Goal: Transaction & Acquisition: Subscribe to service/newsletter

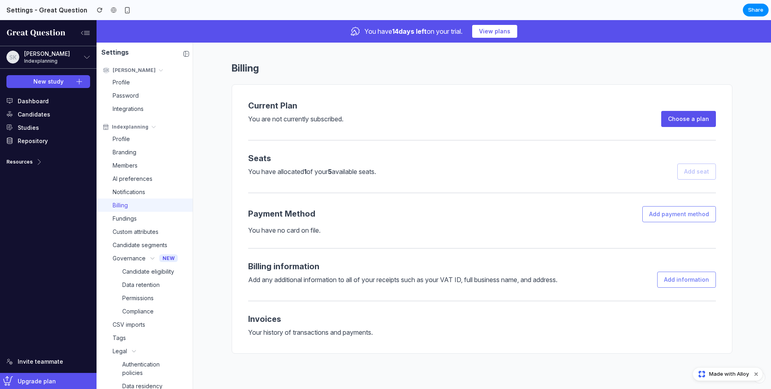
click at [426, 126] on div "You are not currently subscribed." at bounding box center [454, 120] width 413 height 13
click at [694, 120] on link "Choose a plan" at bounding box center [688, 119] width 55 height 16
click at [123, 146] on link "Branding" at bounding box center [145, 152] width 96 height 13
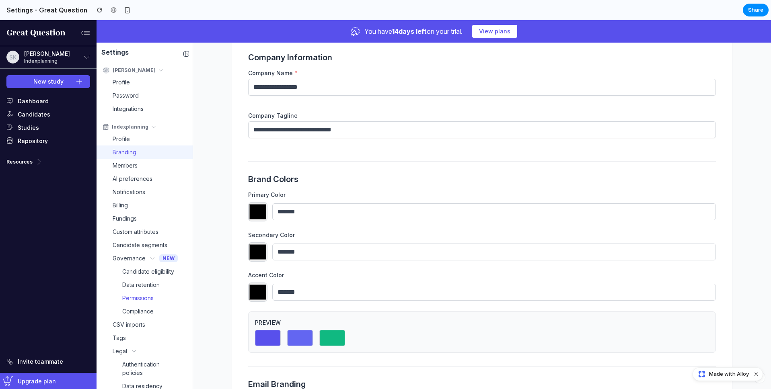
scroll to position [52, 0]
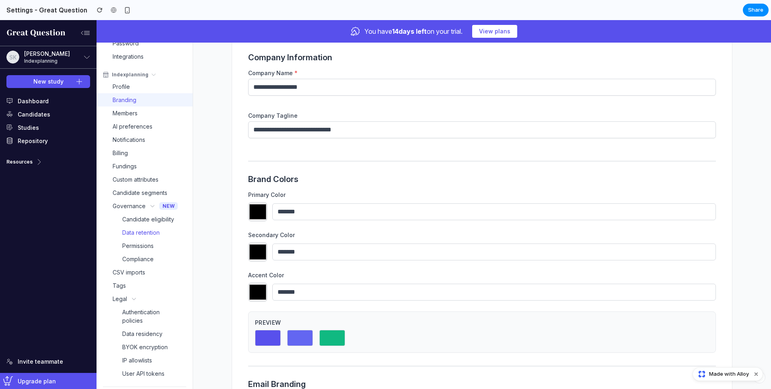
click at [139, 234] on span "Data retention" at bounding box center [140, 232] width 37 height 8
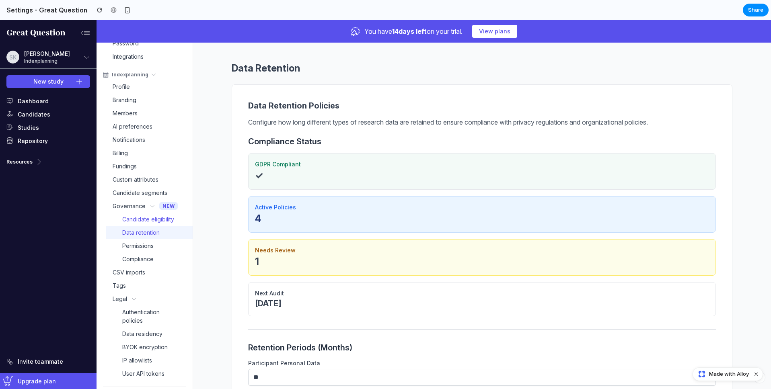
click at [145, 218] on span "Candidate eligibility" at bounding box center [148, 219] width 52 height 8
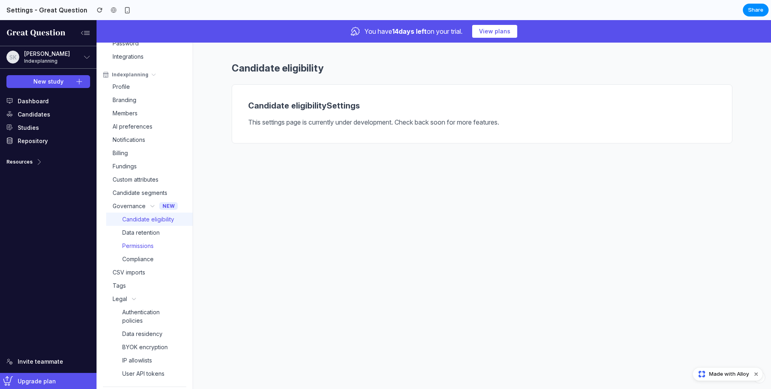
click at [140, 249] on span "Permissions" at bounding box center [137, 246] width 31 height 8
click at [143, 246] on span "Permissions" at bounding box center [137, 246] width 31 height 8
click at [140, 258] on span "Compliance" at bounding box center [137, 259] width 31 height 8
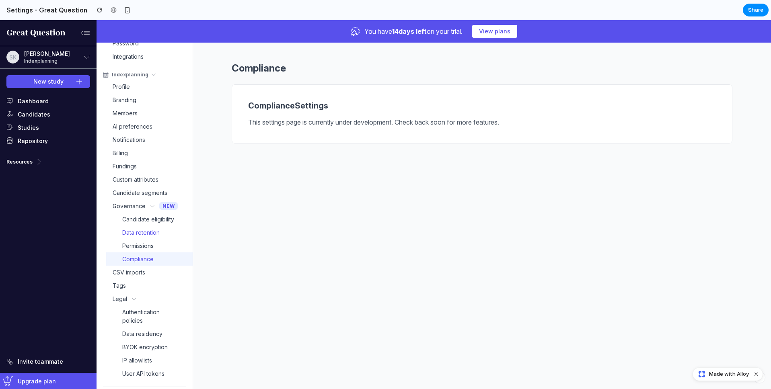
click at [142, 231] on span "Data retention" at bounding box center [140, 232] width 37 height 8
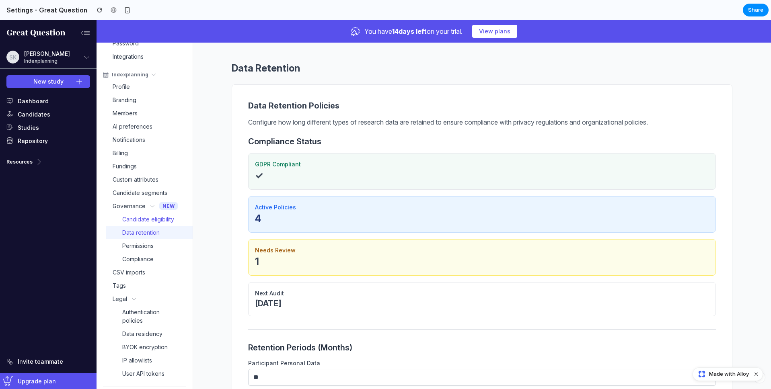
click at [140, 216] on span "Candidate eligibility" at bounding box center [148, 219] width 52 height 8
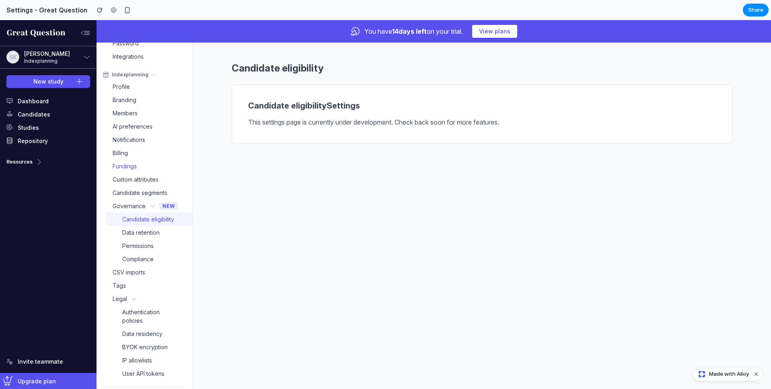
click at [130, 171] on link "Fundings" at bounding box center [145, 166] width 96 height 13
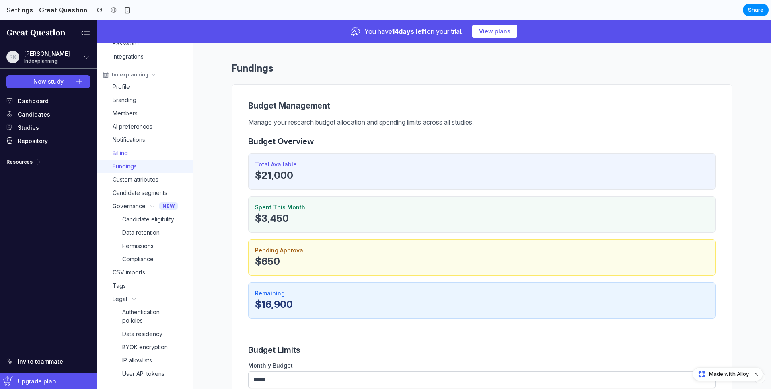
click at [123, 150] on span "Billing" at bounding box center [120, 153] width 15 height 8
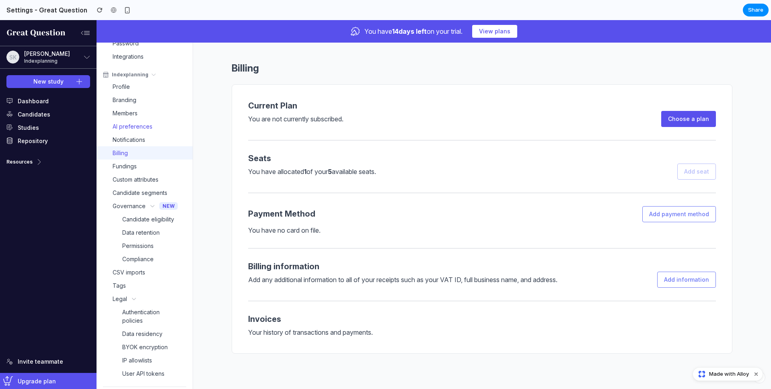
click at [125, 125] on span "AI preferences" at bounding box center [133, 126] width 40 height 8
select select "******"
select select "********"
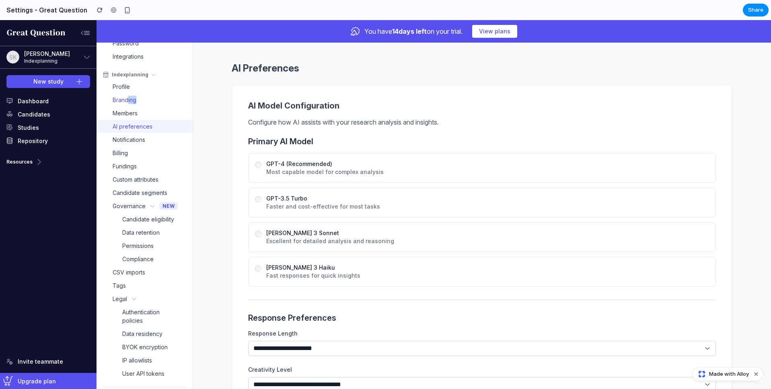
click at [128, 104] on link "Branding" at bounding box center [145, 99] width 96 height 13
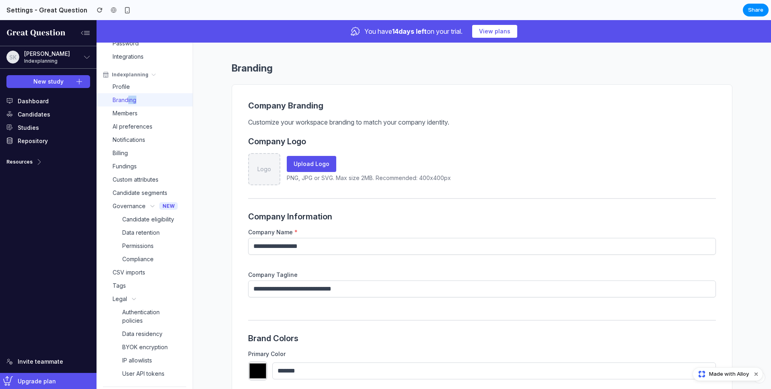
scroll to position [23, 0]
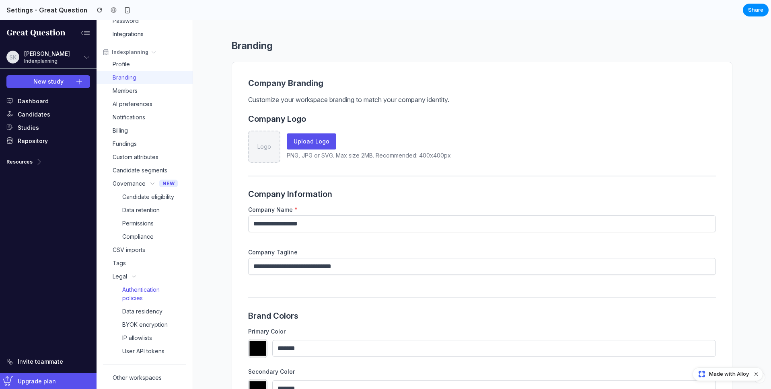
click at [132, 291] on span "Authentication policies" at bounding box center [149, 294] width 54 height 17
select select "**"
select select "*"
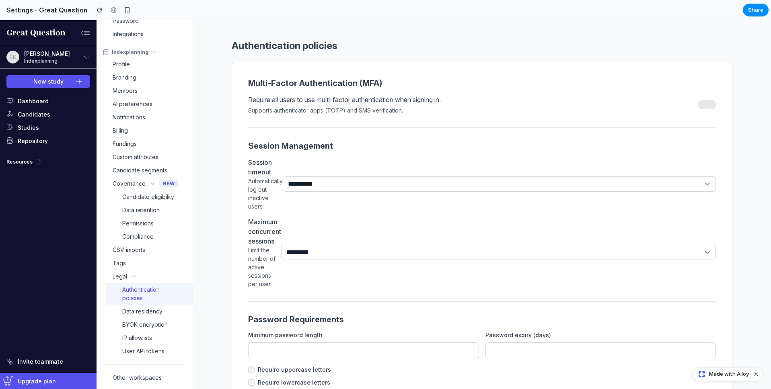
scroll to position [115, 0]
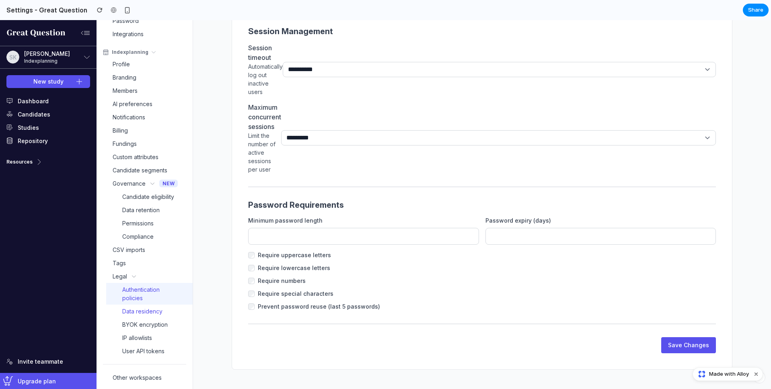
click at [132, 313] on span "Data residency" at bounding box center [142, 311] width 40 height 8
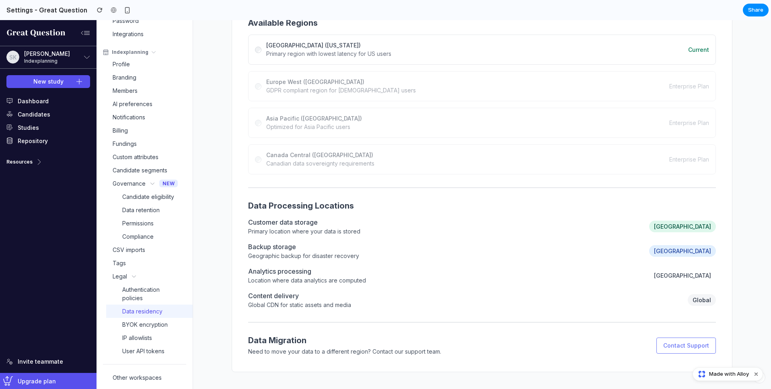
scroll to position [105, 0]
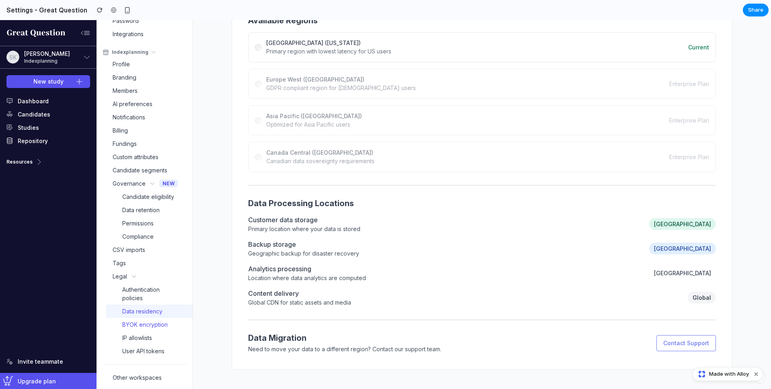
click at [153, 325] on span "BYOK encryption" at bounding box center [144, 325] width 45 height 8
select select "**"
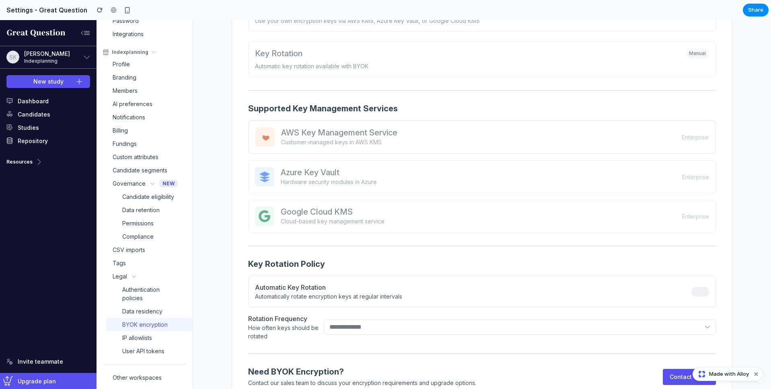
scroll to position [265, 0]
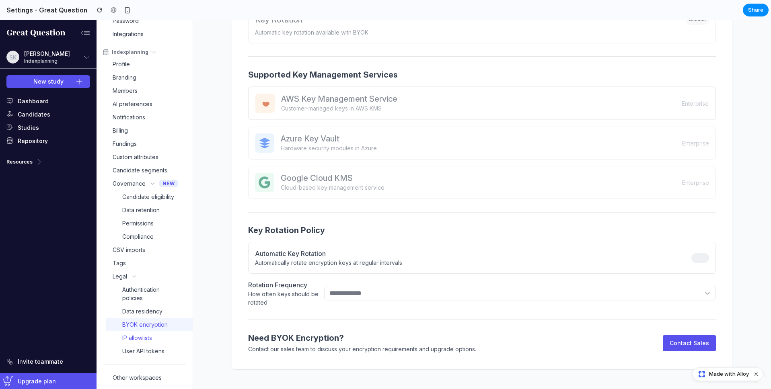
click at [148, 335] on span "IP allowlists" at bounding box center [137, 338] width 30 height 8
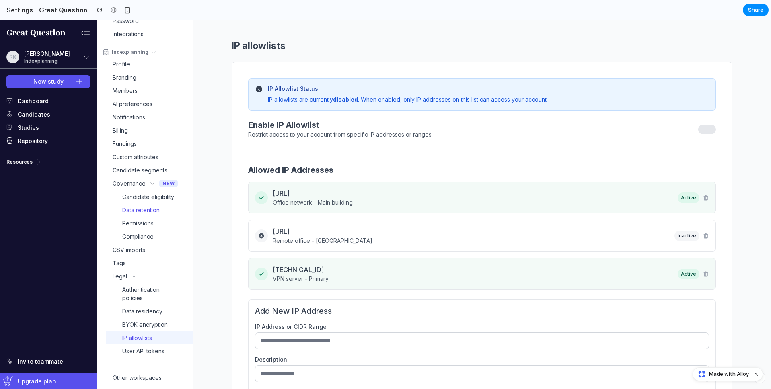
scroll to position [0, 0]
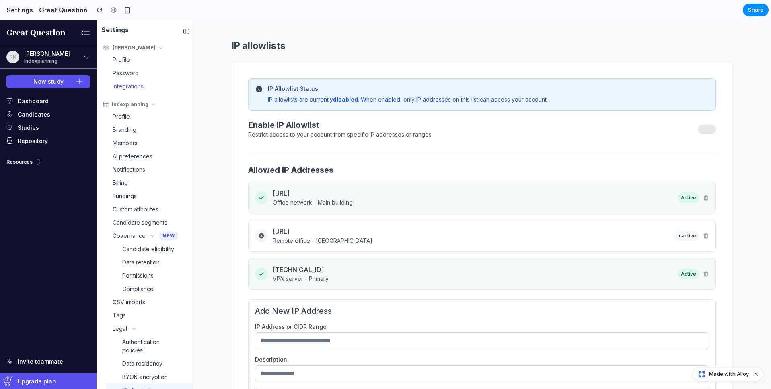
click at [122, 81] on link "Integrations" at bounding box center [145, 86] width 96 height 13
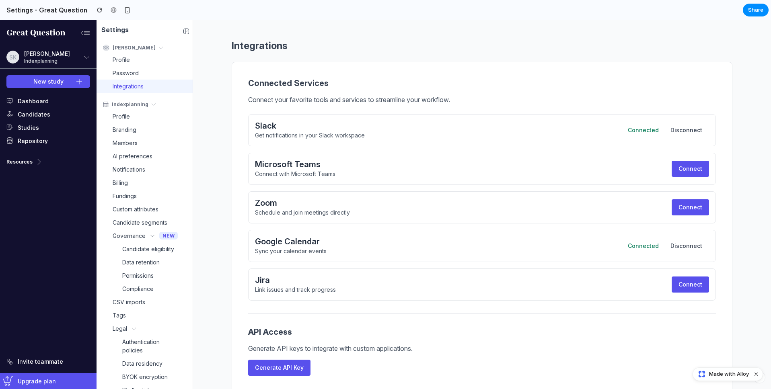
scroll to position [23, 0]
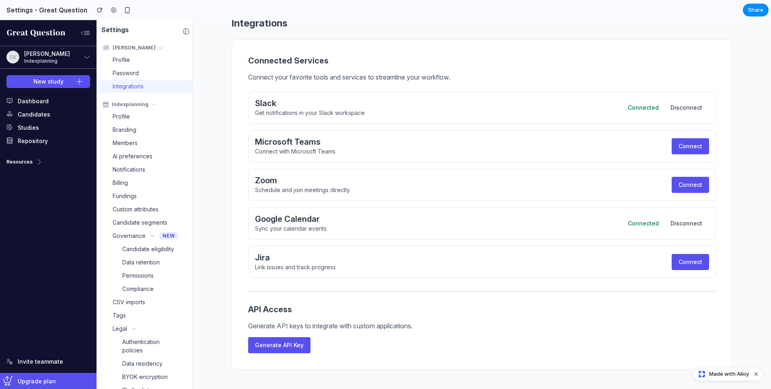
click at [697, 148] on button "Connect" at bounding box center [690, 146] width 37 height 16
click at [264, 350] on button "Generate API Key" at bounding box center [279, 345] width 62 height 16
click at [25, 131] on link "Studies" at bounding box center [48, 127] width 97 height 13
click at [25, 143] on link "Repository" at bounding box center [48, 140] width 97 height 13
click at [23, 158] on button "Resources" at bounding box center [48, 162] width 97 height 16
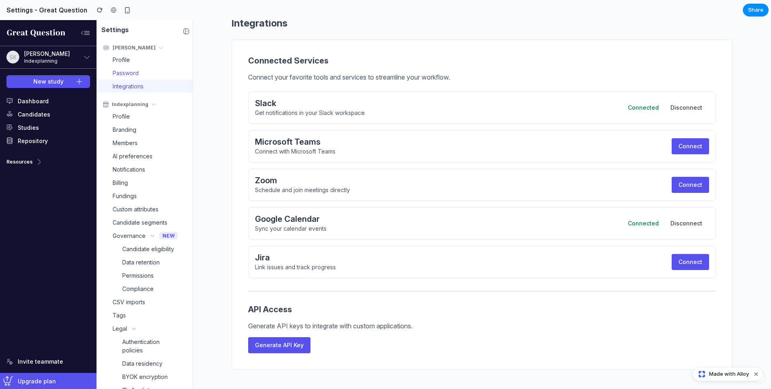
click at [137, 67] on link "Password" at bounding box center [145, 72] width 96 height 13
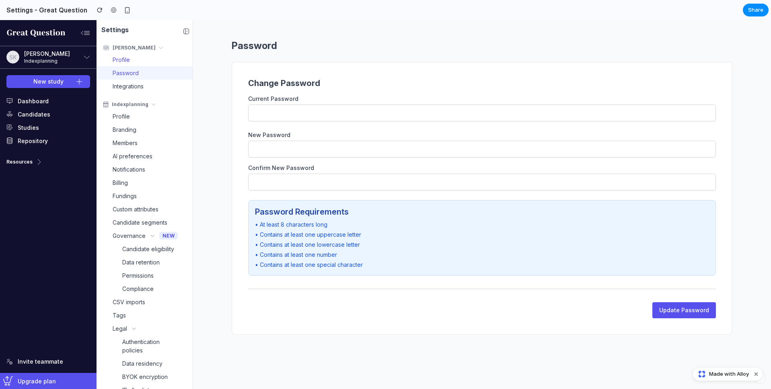
click at [130, 60] on span "Profile" at bounding box center [121, 60] width 17 height 8
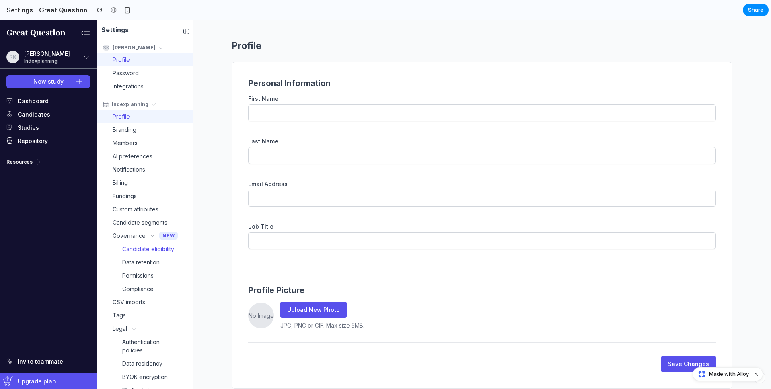
scroll to position [52, 0]
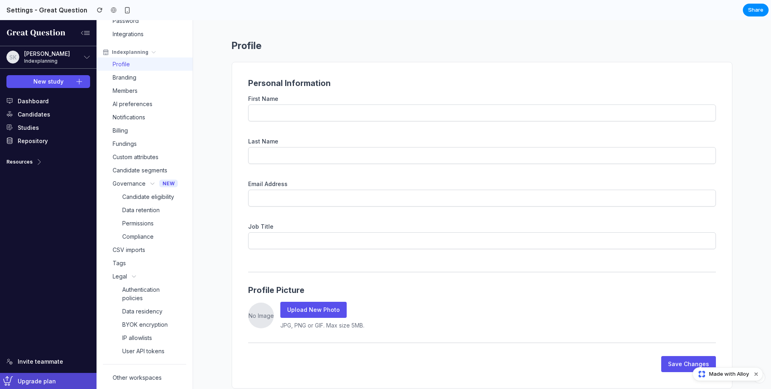
click at [39, 387] on link "Upgrade plan" at bounding box center [48, 381] width 97 height 16
click at [40, 363] on link "Invite teammate" at bounding box center [48, 361] width 97 height 13
click at [125, 135] on link "Billing" at bounding box center [145, 130] width 96 height 13
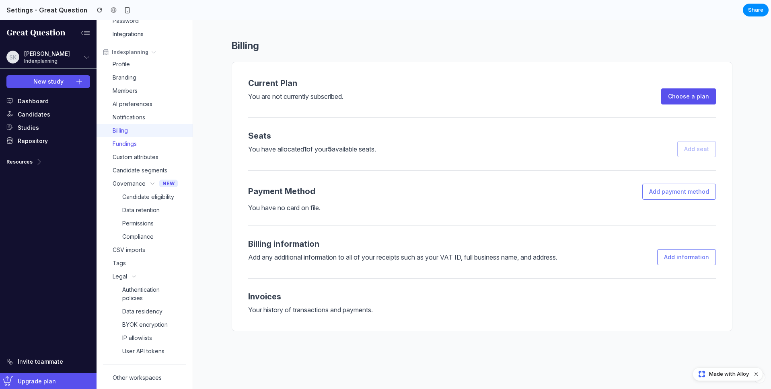
click at [126, 145] on span "Fundings" at bounding box center [125, 144] width 24 height 8
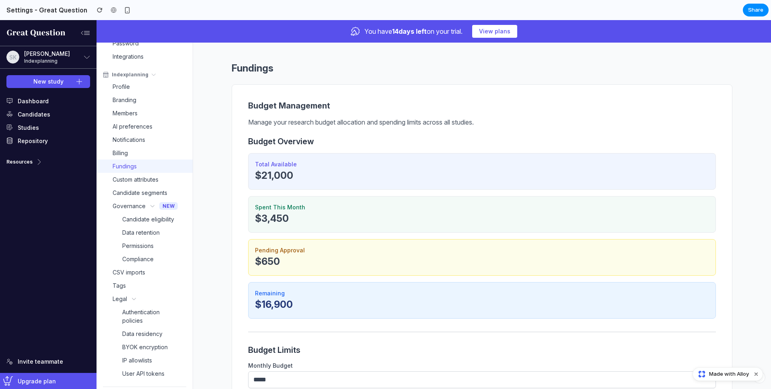
scroll to position [0, 0]
click at [756, 374] on button "Dismiss watermark" at bounding box center [756, 375] width 10 height 10
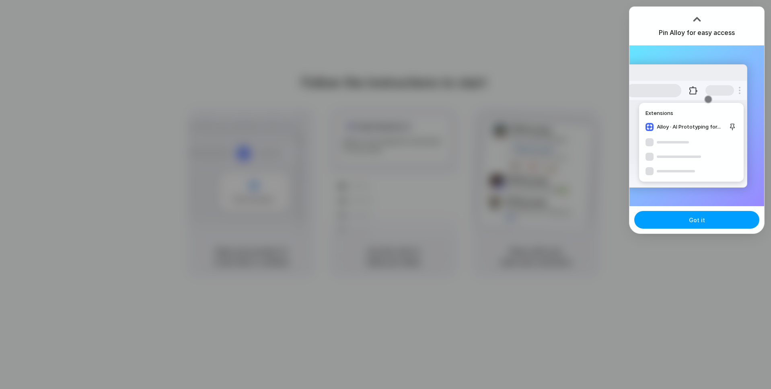
click at [709, 218] on button "Got it" at bounding box center [696, 220] width 125 height 18
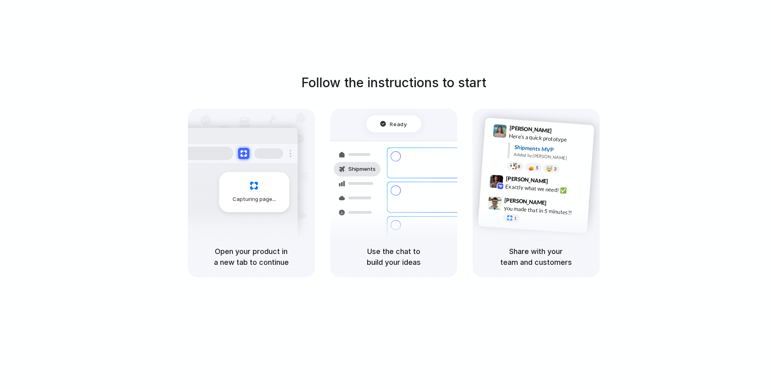
click at [395, 125] on div "Ready" at bounding box center [393, 123] width 55 height 17
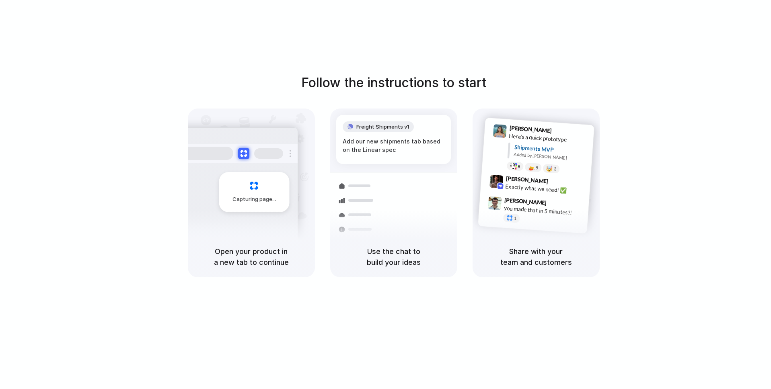
click at [679, 41] on div "Follow the instructions to start Capturing page Open your product in a new tab …" at bounding box center [393, 202] width 787 height 405
